Goal: Submit feedback/report problem

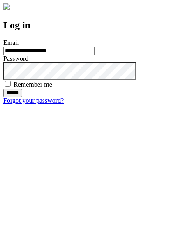
click at [22, 97] on input "******" at bounding box center [12, 93] width 19 height 8
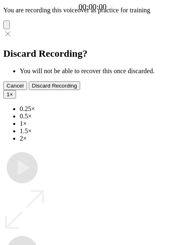
type input "**********"
